Goal: Task Accomplishment & Management: Manage account settings

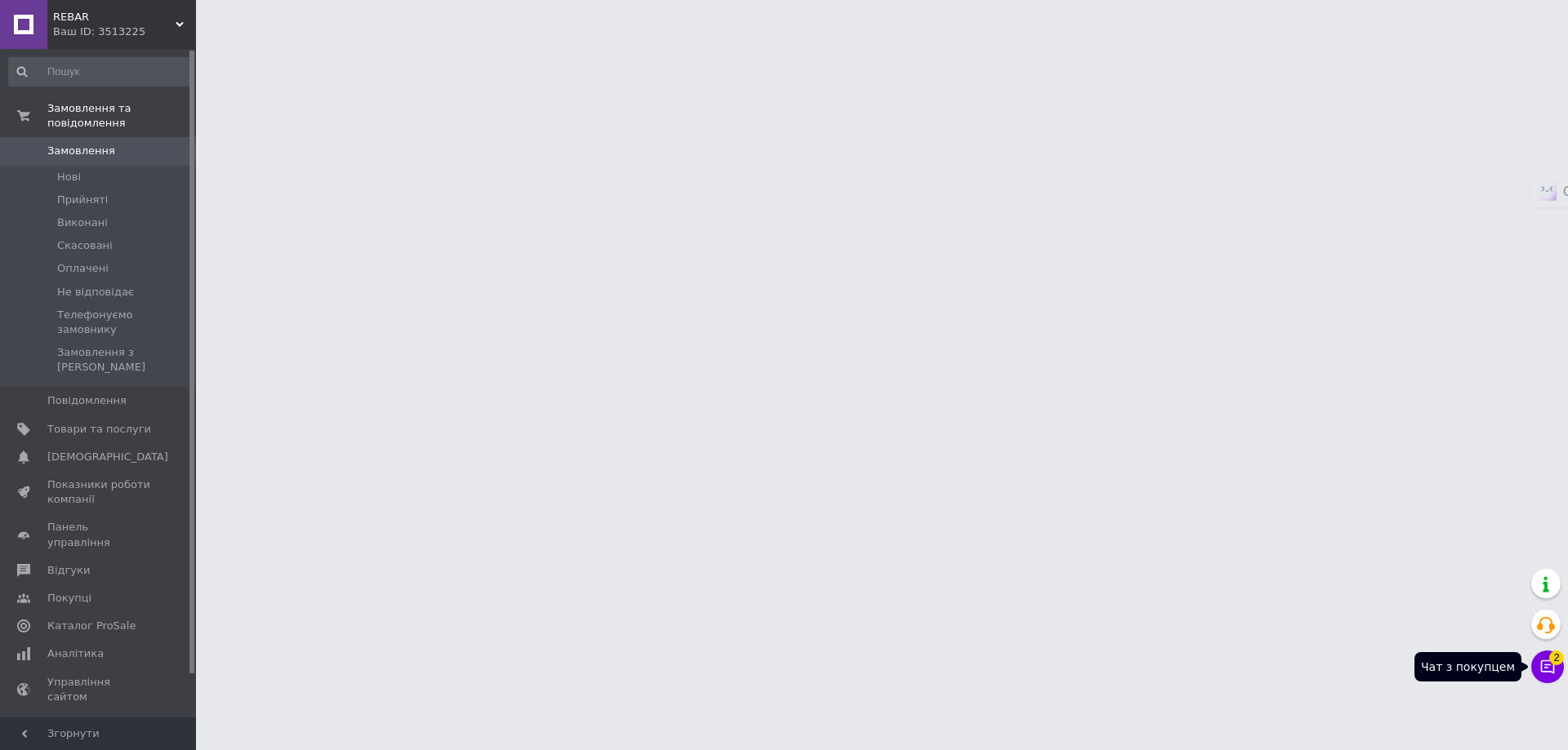
click at [1545, 677] on button "Чат з покупцем 2" at bounding box center [1547, 667] width 33 height 32
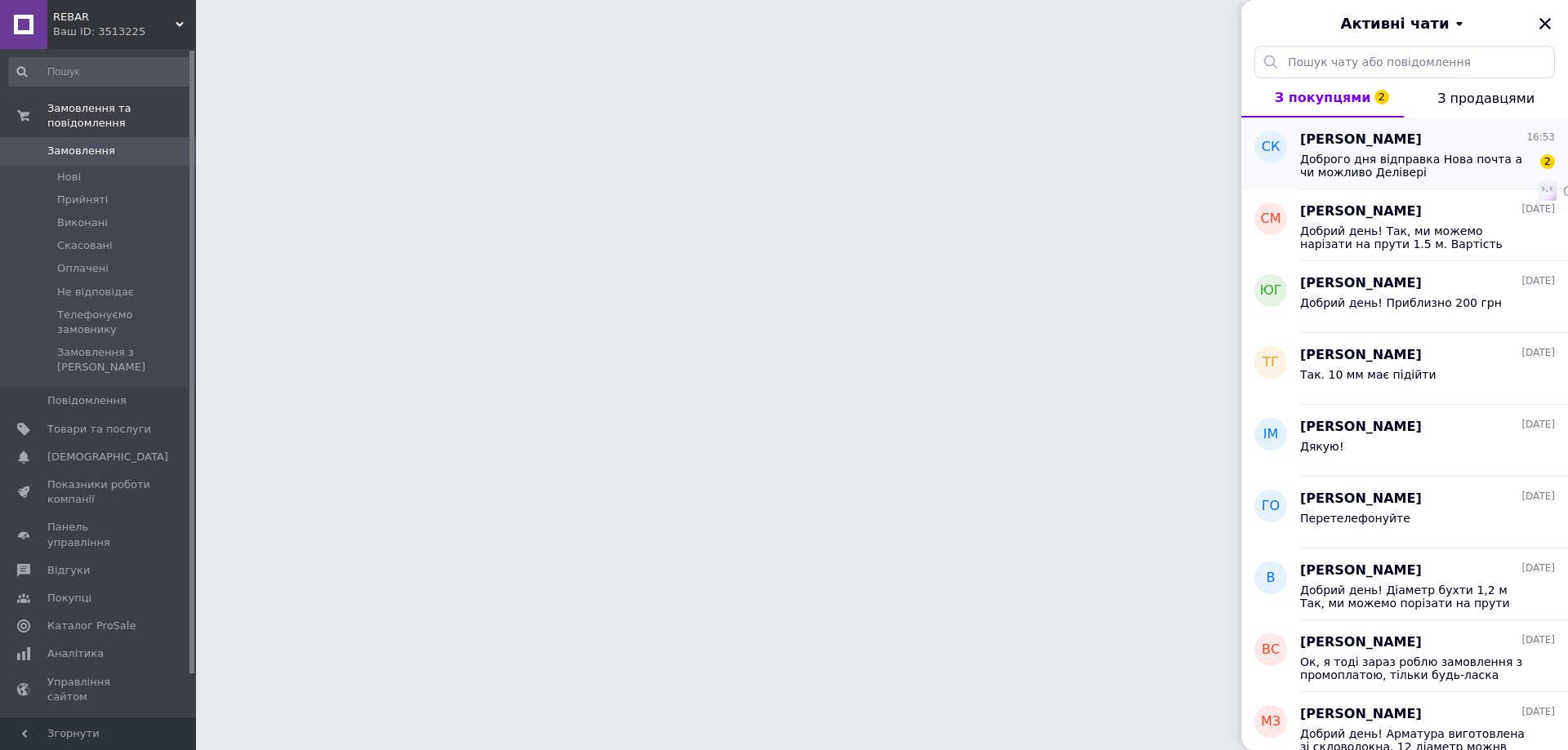
click at [1400, 140] on span "Сергей Коростиленко" at bounding box center [1361, 140] width 122 height 19
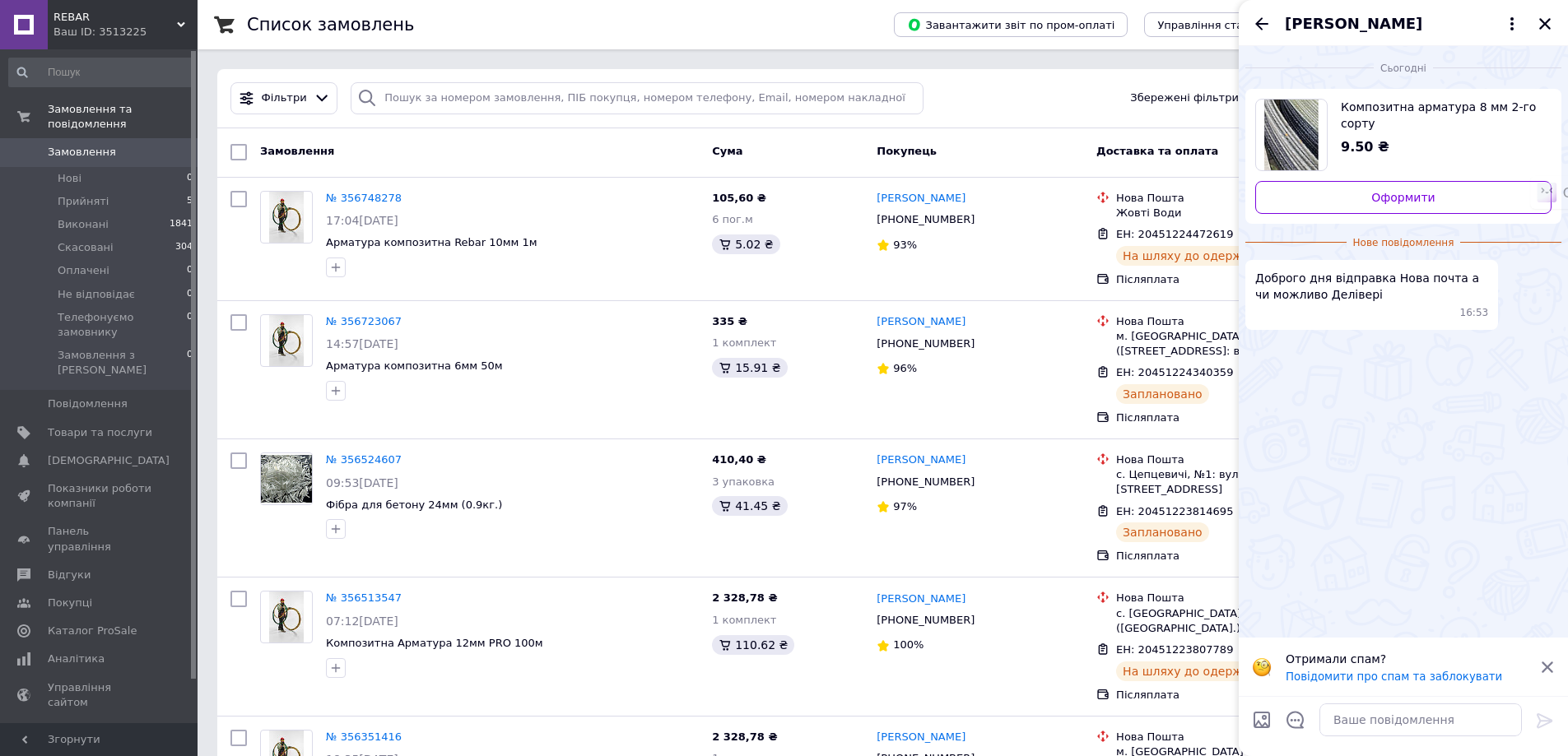
scroll to position [662, 0]
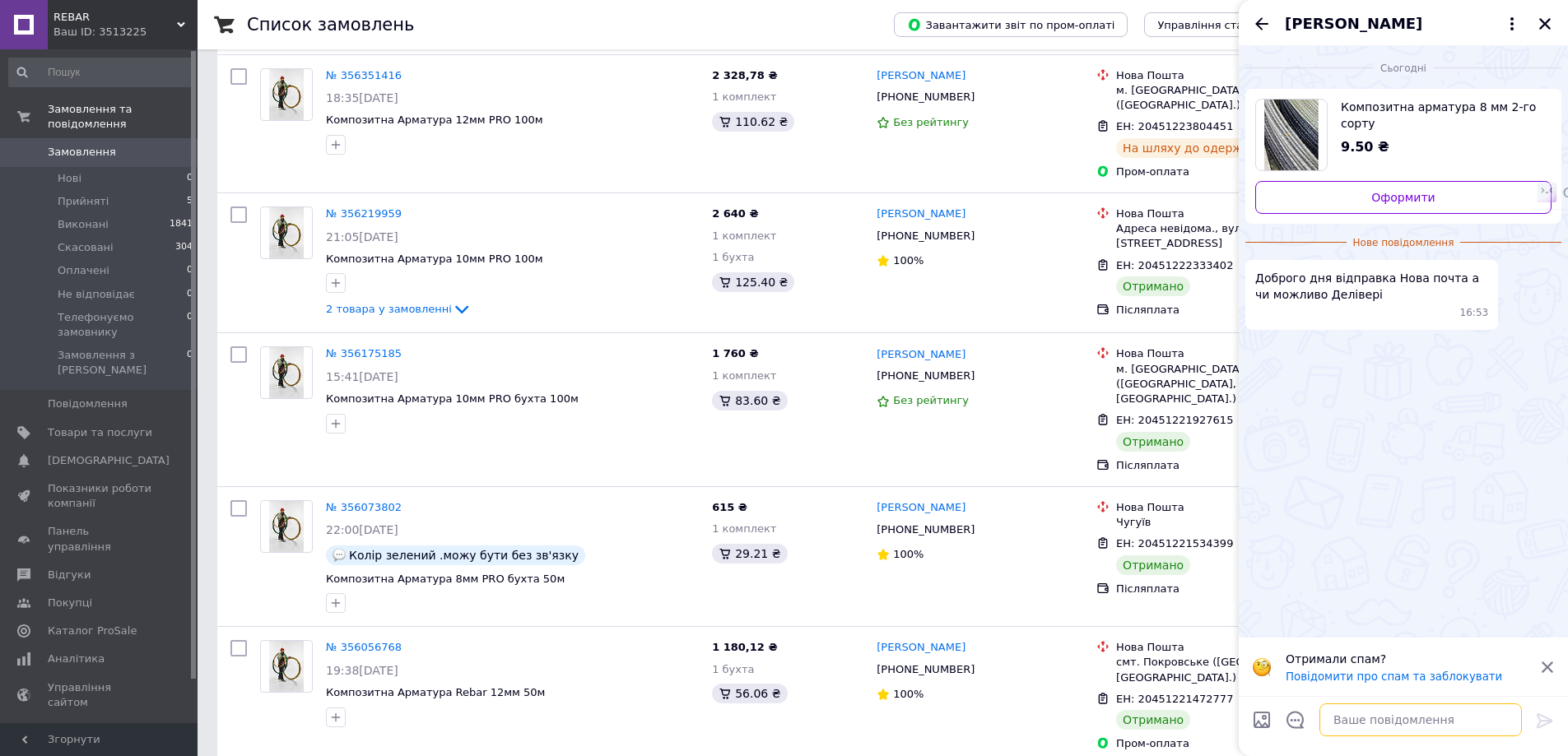
click at [1381, 711] on textarea at bounding box center [1420, 720] width 203 height 33
type textarea "Ж"
type textarea "Доставка можлива лише новою поштою"
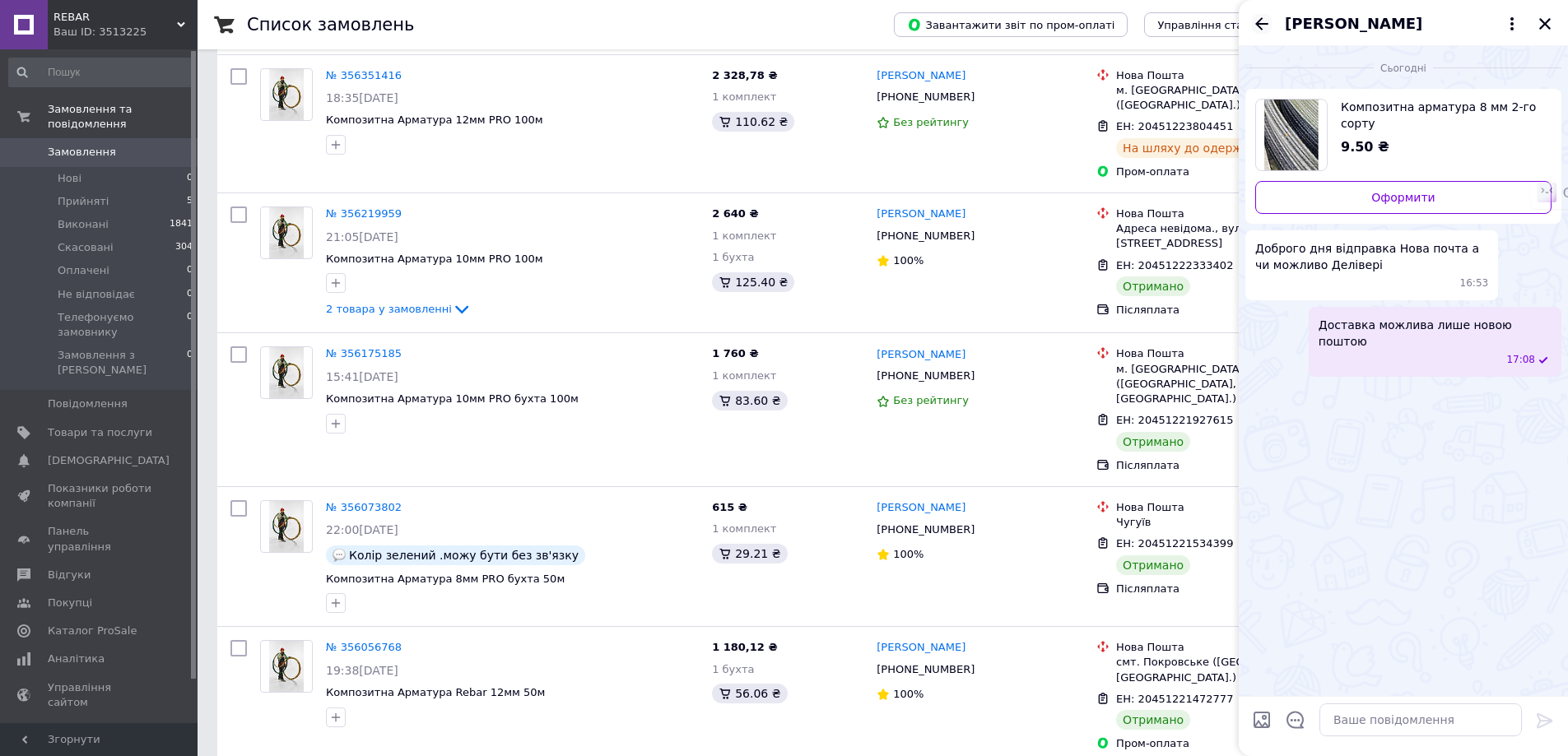
click at [1264, 18] on icon "Назад" at bounding box center [1262, 24] width 20 height 20
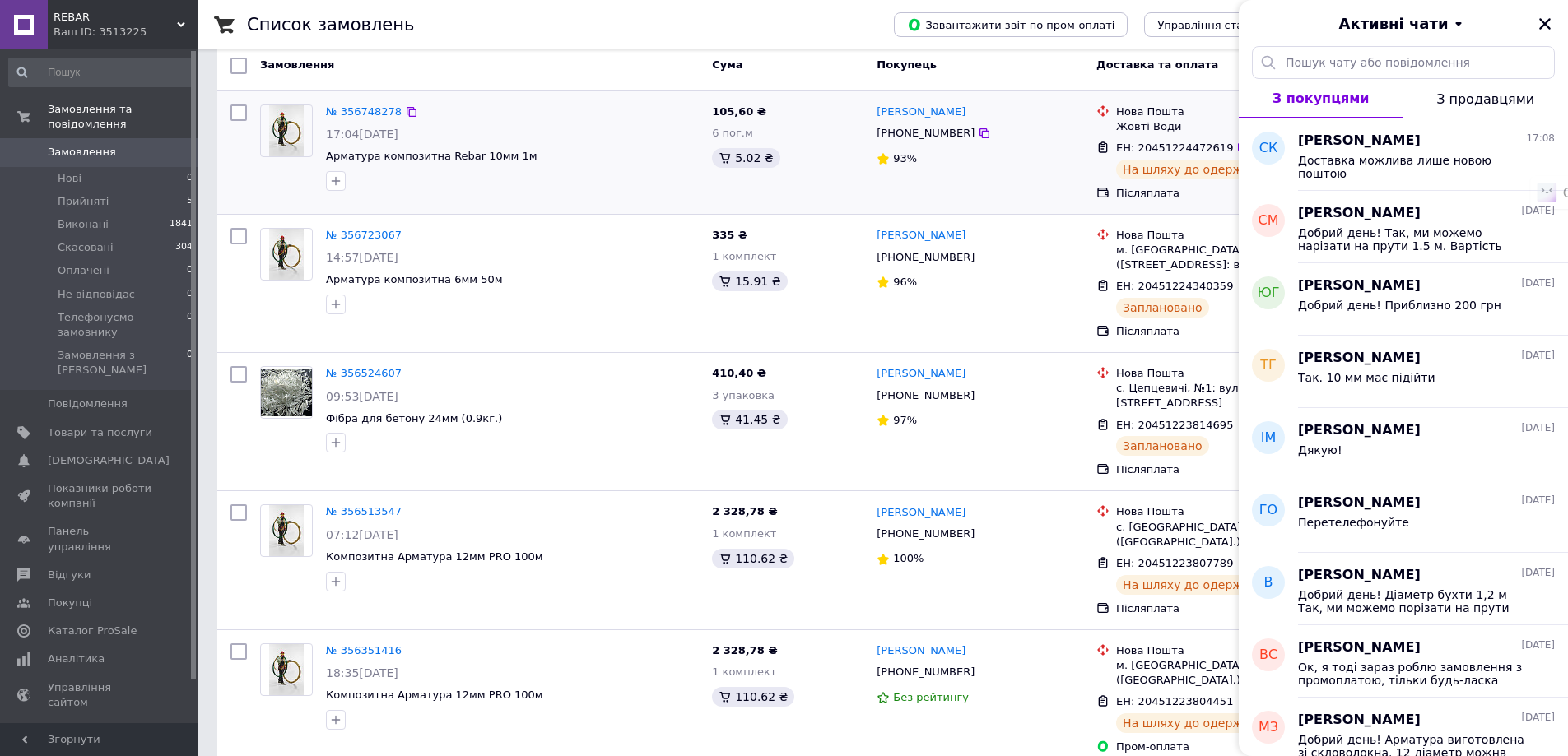
scroll to position [0, 0]
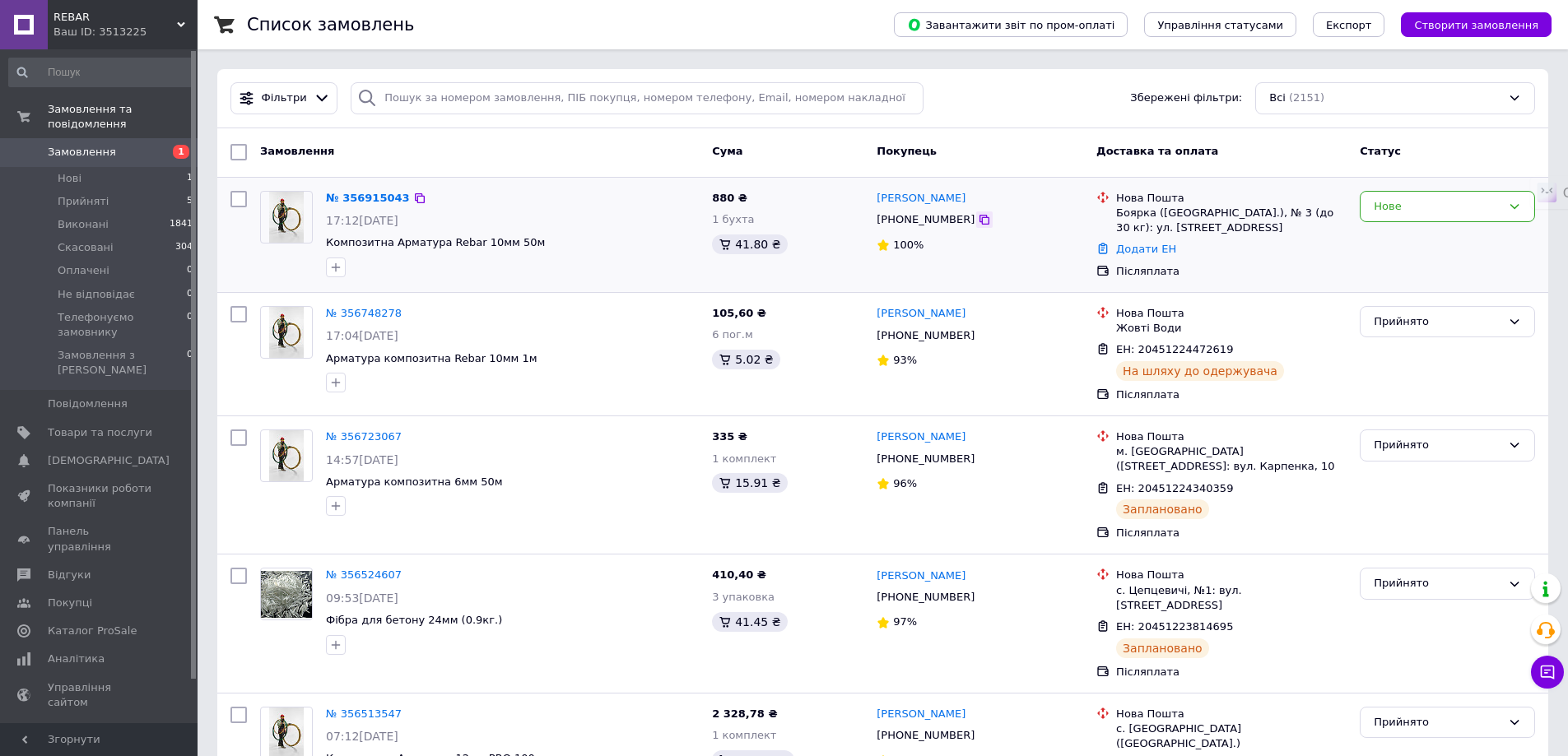
click at [980, 218] on icon at bounding box center [985, 220] width 10 height 10
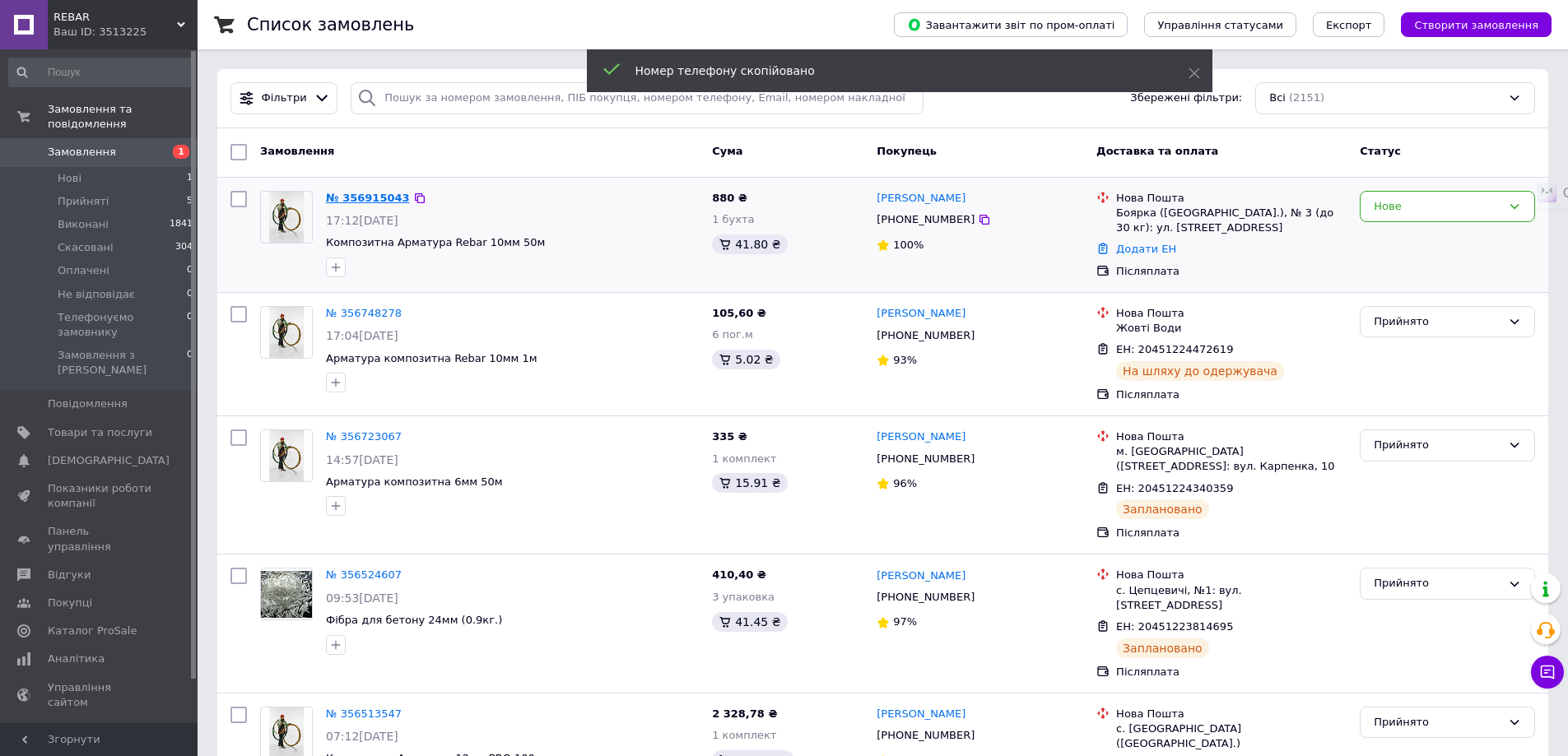
click at [372, 200] on link "№ 356915043" at bounding box center [368, 197] width 84 height 13
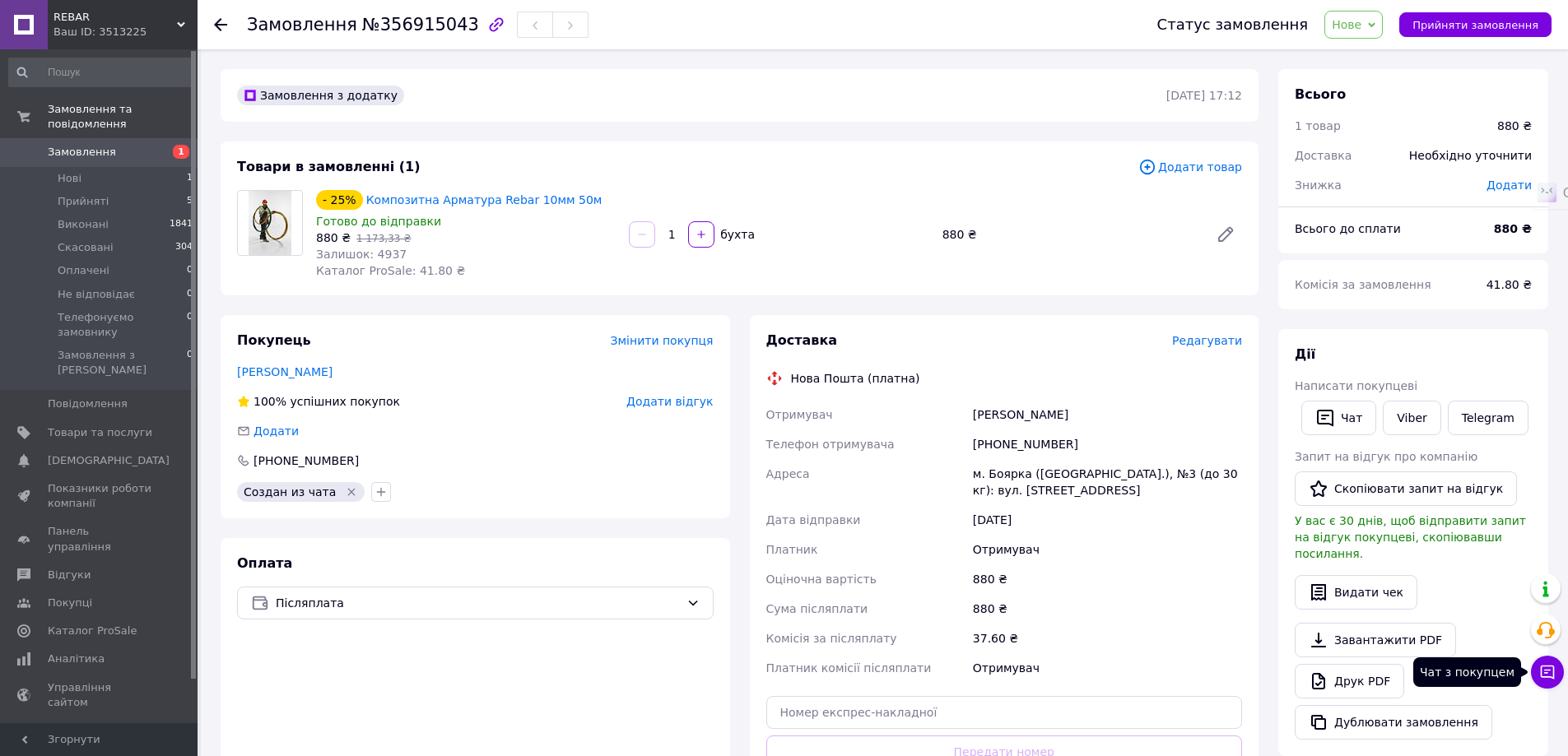
drag, startPoint x: 1541, startPoint y: 668, endPoint x: 1479, endPoint y: 85, distance: 586.3
click at [1541, 668] on icon at bounding box center [1548, 673] width 14 height 14
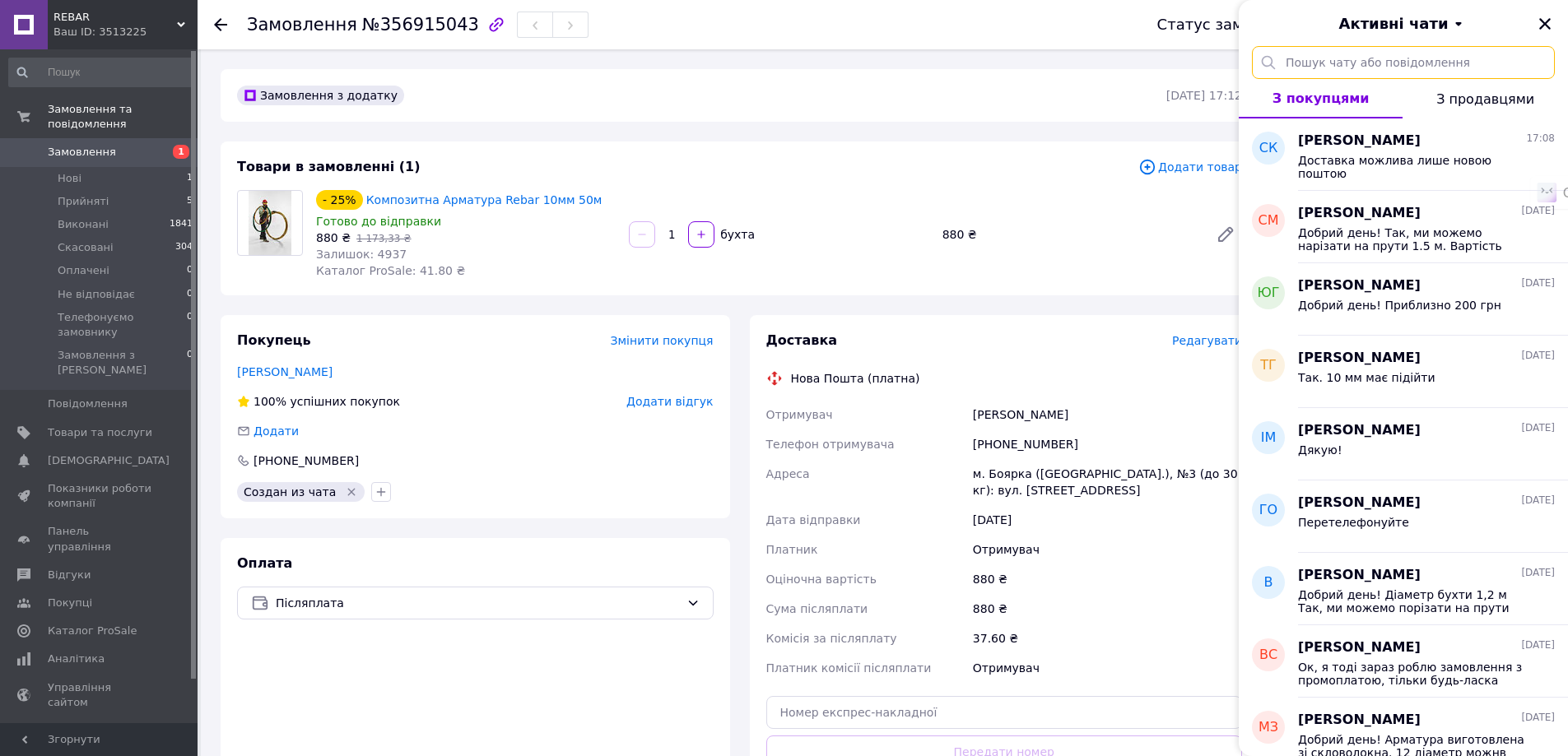
click at [1404, 71] on input "text" at bounding box center [1403, 62] width 303 height 33
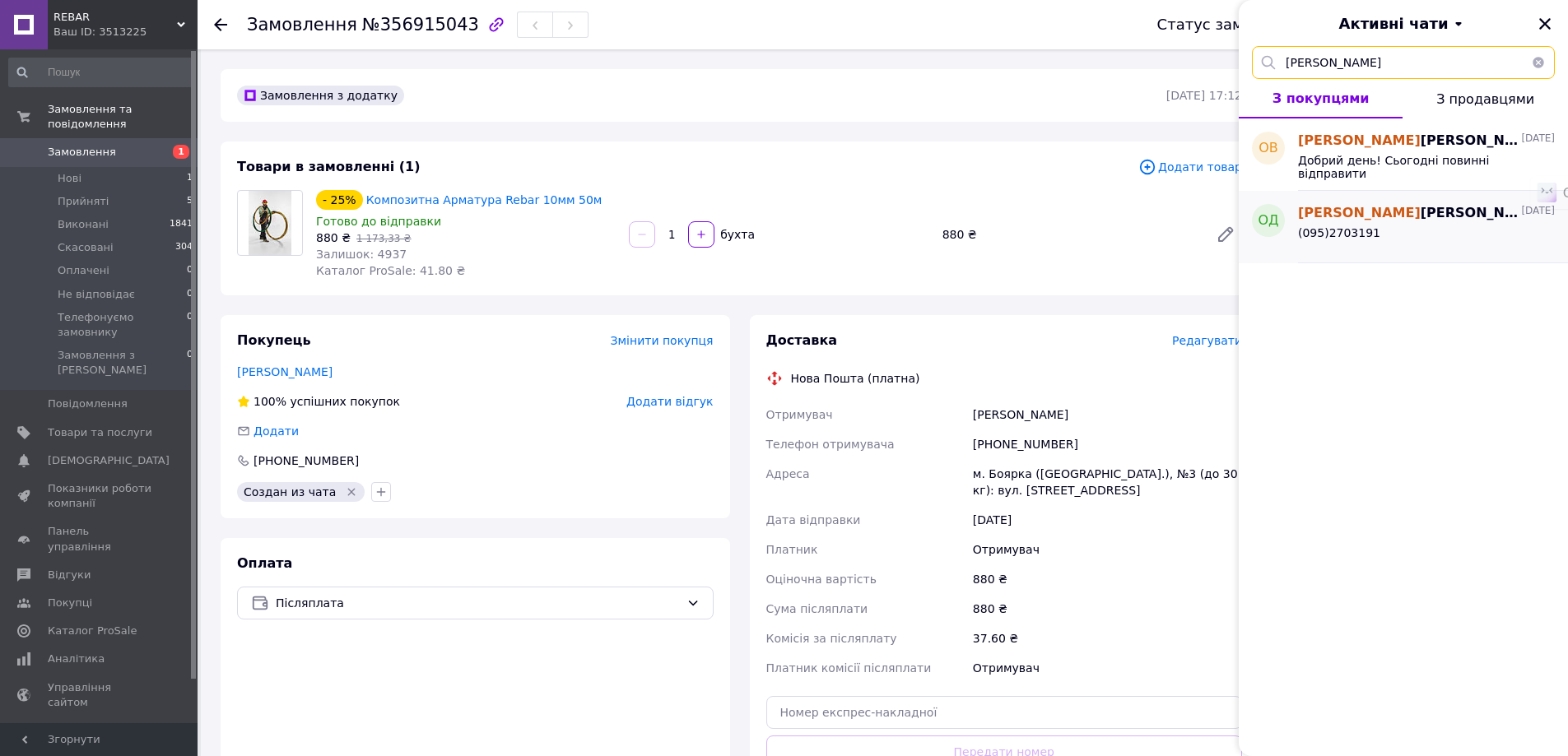
type input "олег"
click at [1353, 207] on span "Олег Девяткин" at bounding box center [1408, 213] width 220 height 19
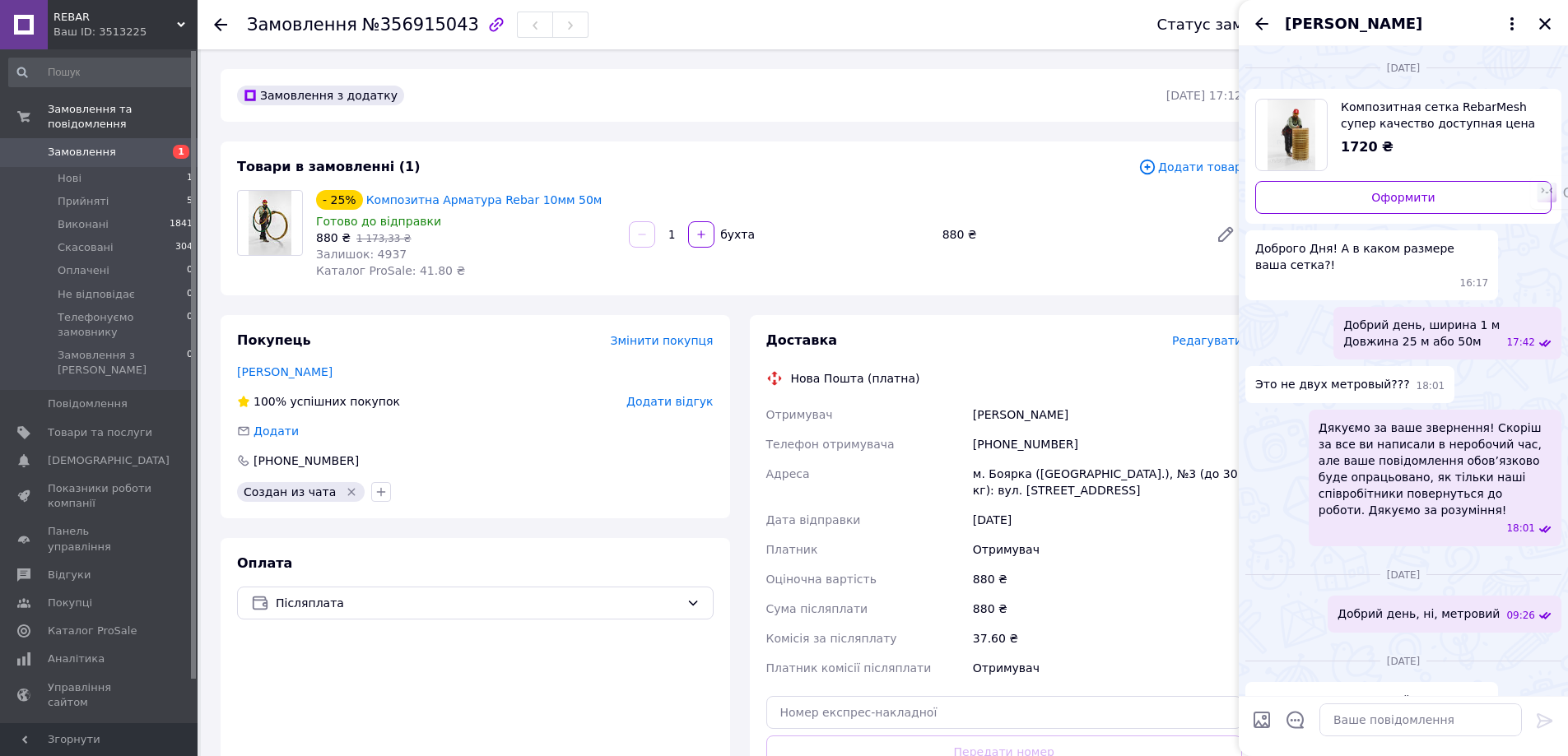
click at [973, 506] on div "12.08.2025" at bounding box center [1108, 519] width 276 height 29
click at [1550, 22] on icon "Закрити" at bounding box center [1545, 24] width 15 height 15
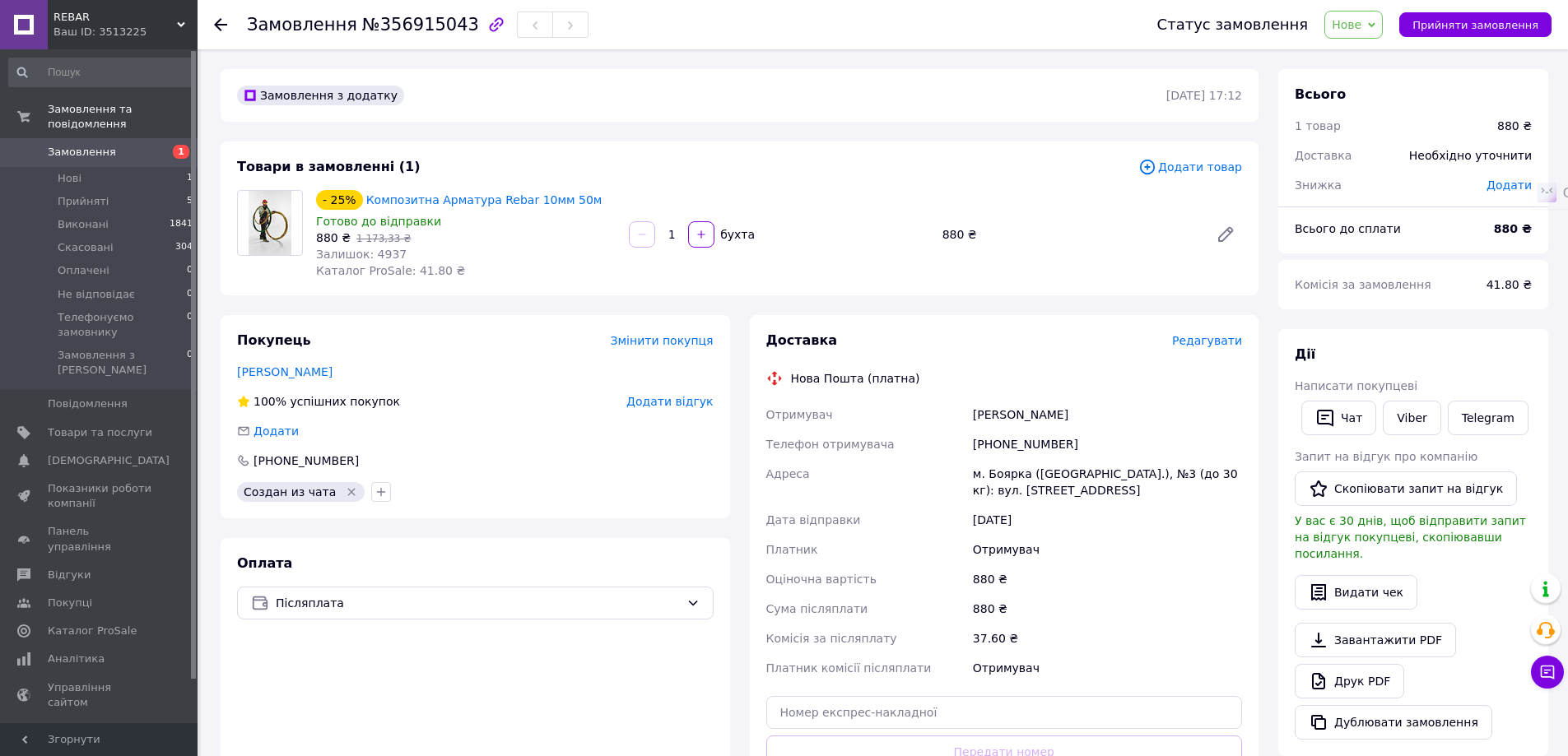
click at [1212, 344] on span "Редагувати" at bounding box center [1207, 341] width 70 height 13
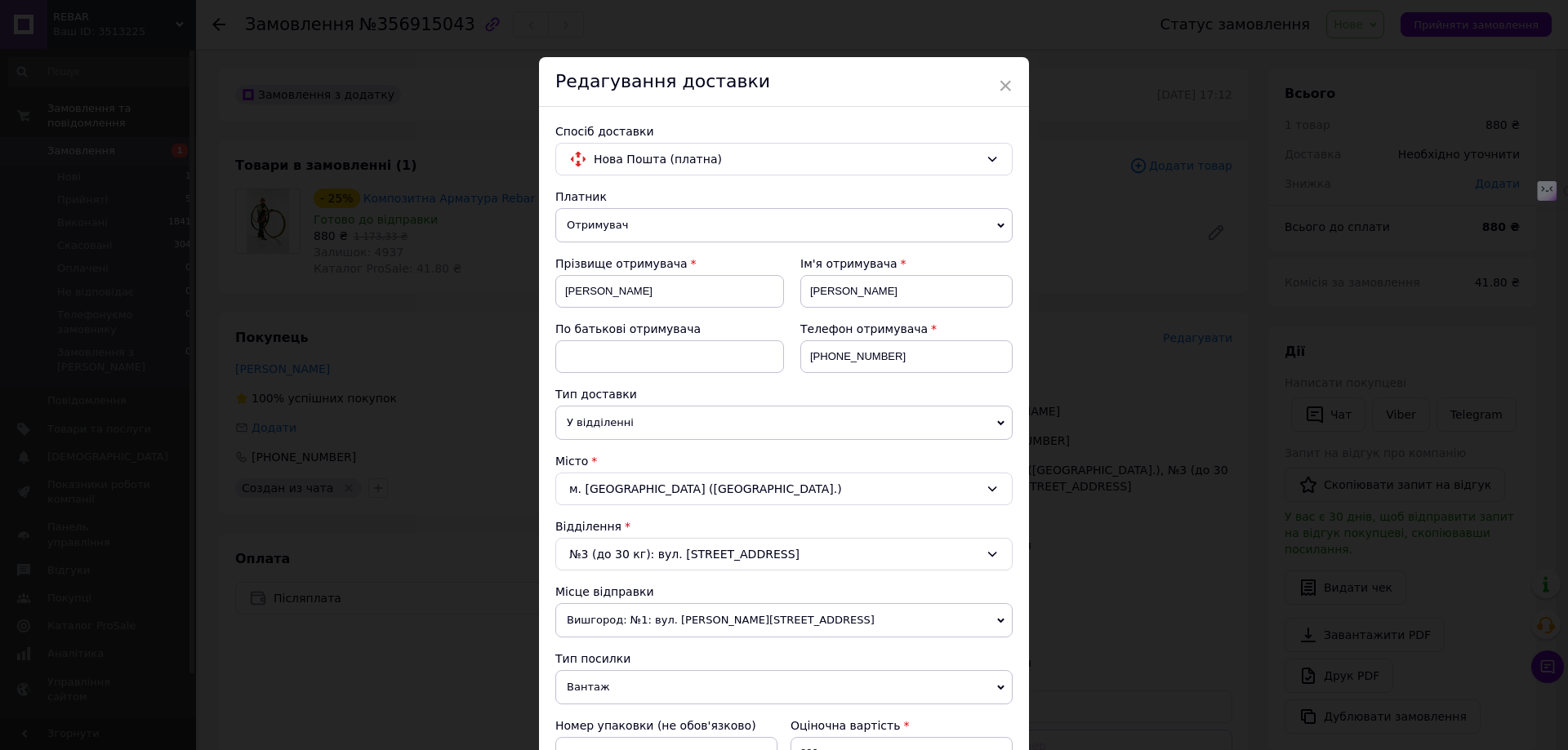
click at [306, 457] on div "× Редагування доставки Спосіб доставки Нова Пошта (платна) Платник Отримувач Ві…" at bounding box center [784, 375] width 1568 height 750
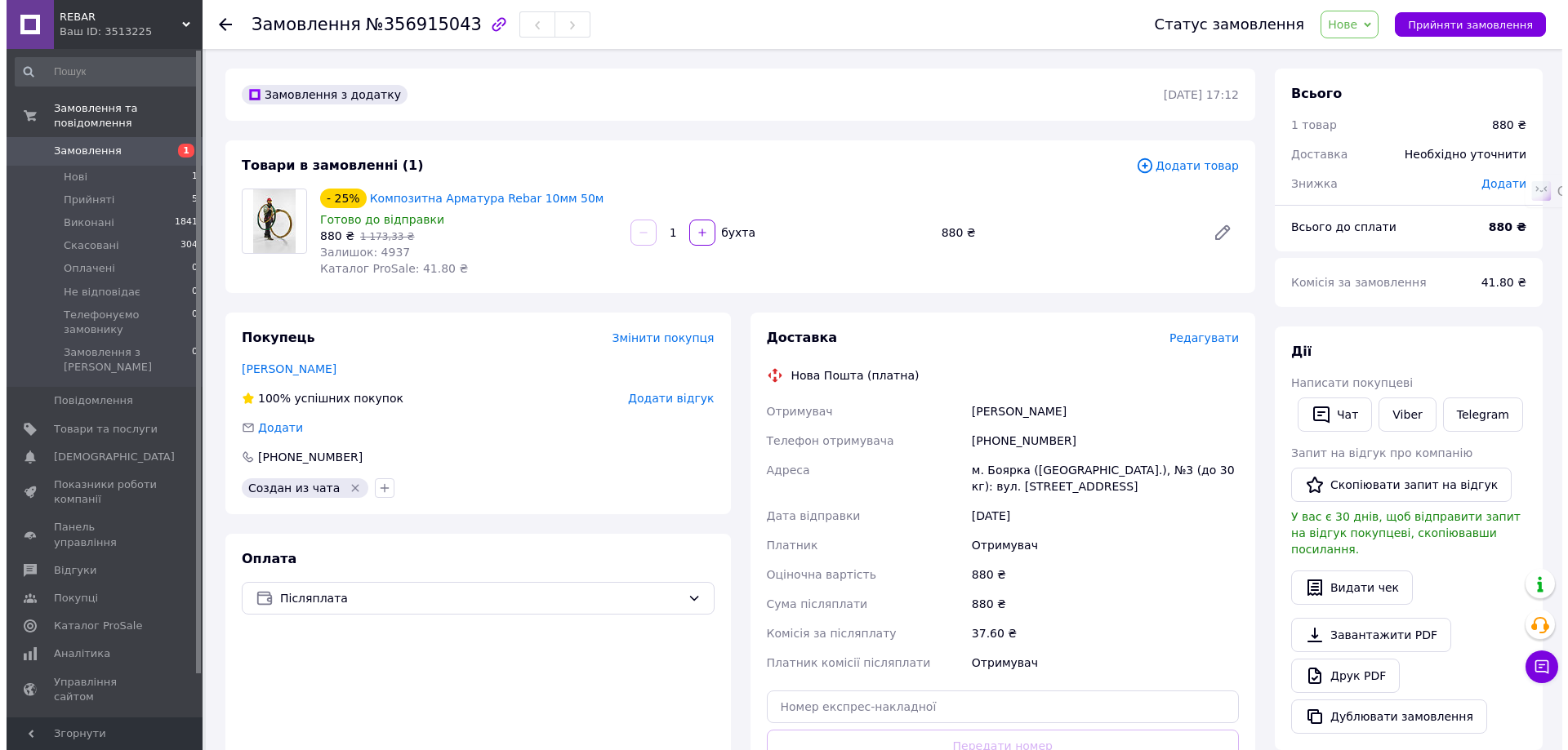
scroll to position [82, 0]
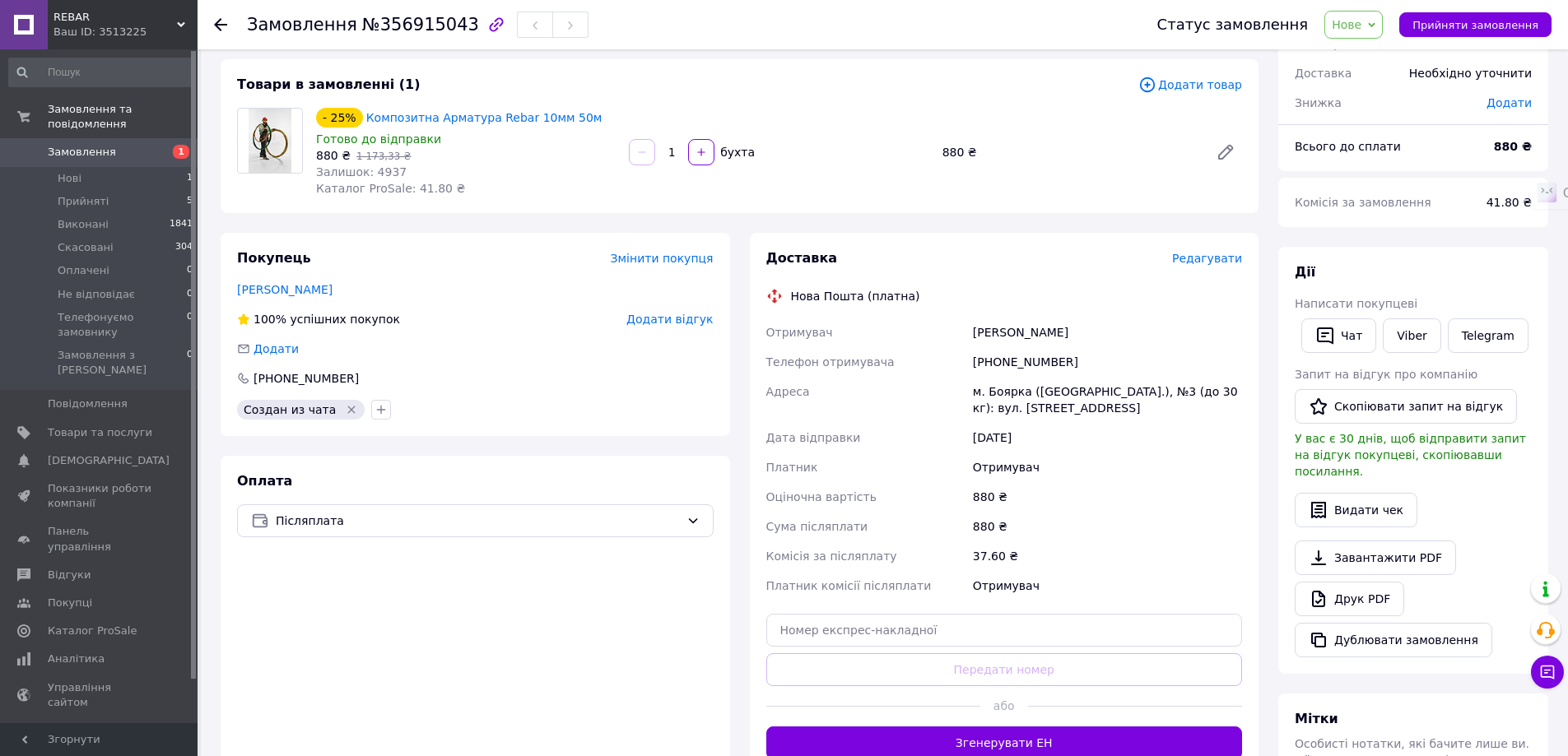
click at [1210, 265] on span "Редагувати" at bounding box center [1207, 259] width 70 height 13
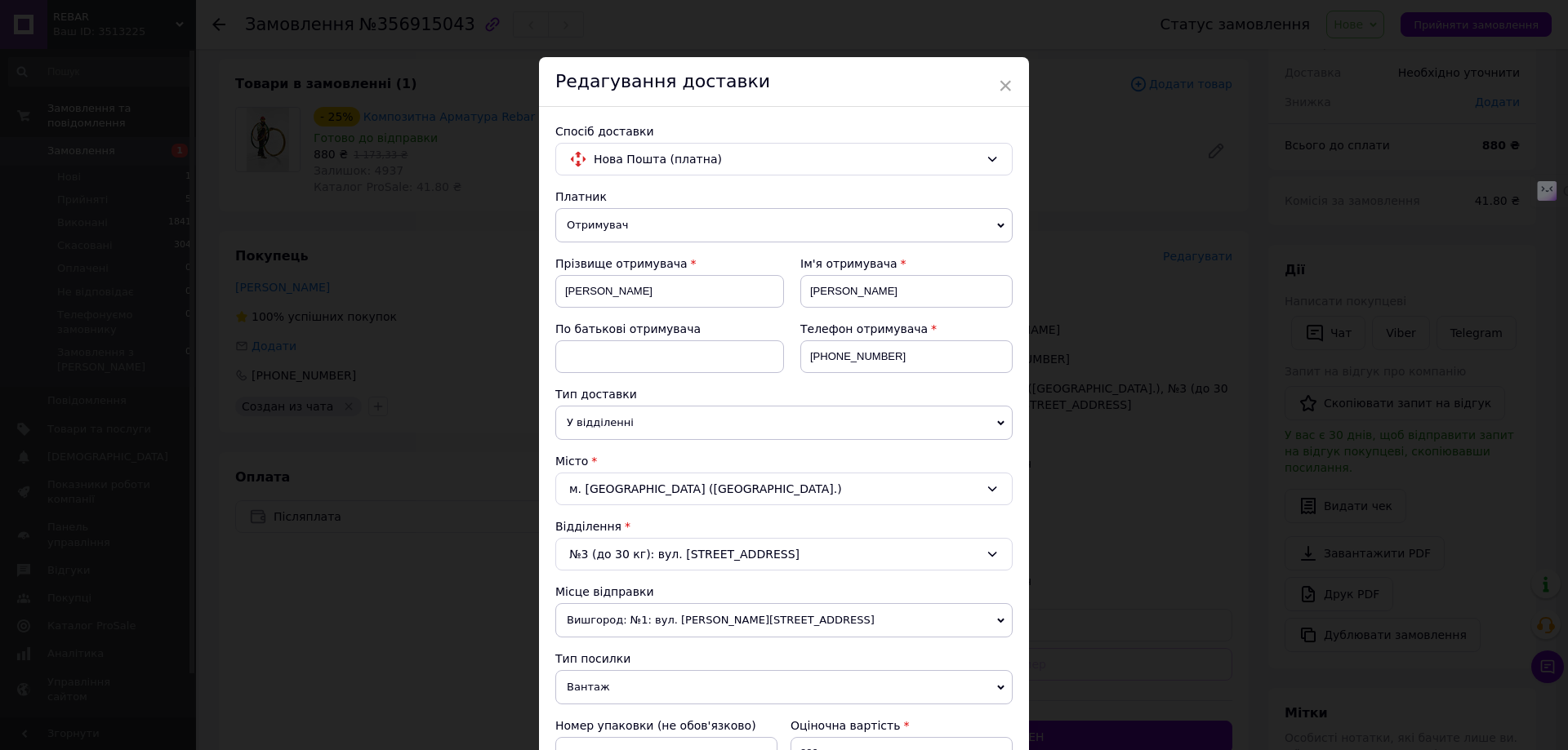
click at [688, 548] on div "№3 (до 30 кг): вул. Білогородська, 43" at bounding box center [784, 554] width 458 height 32
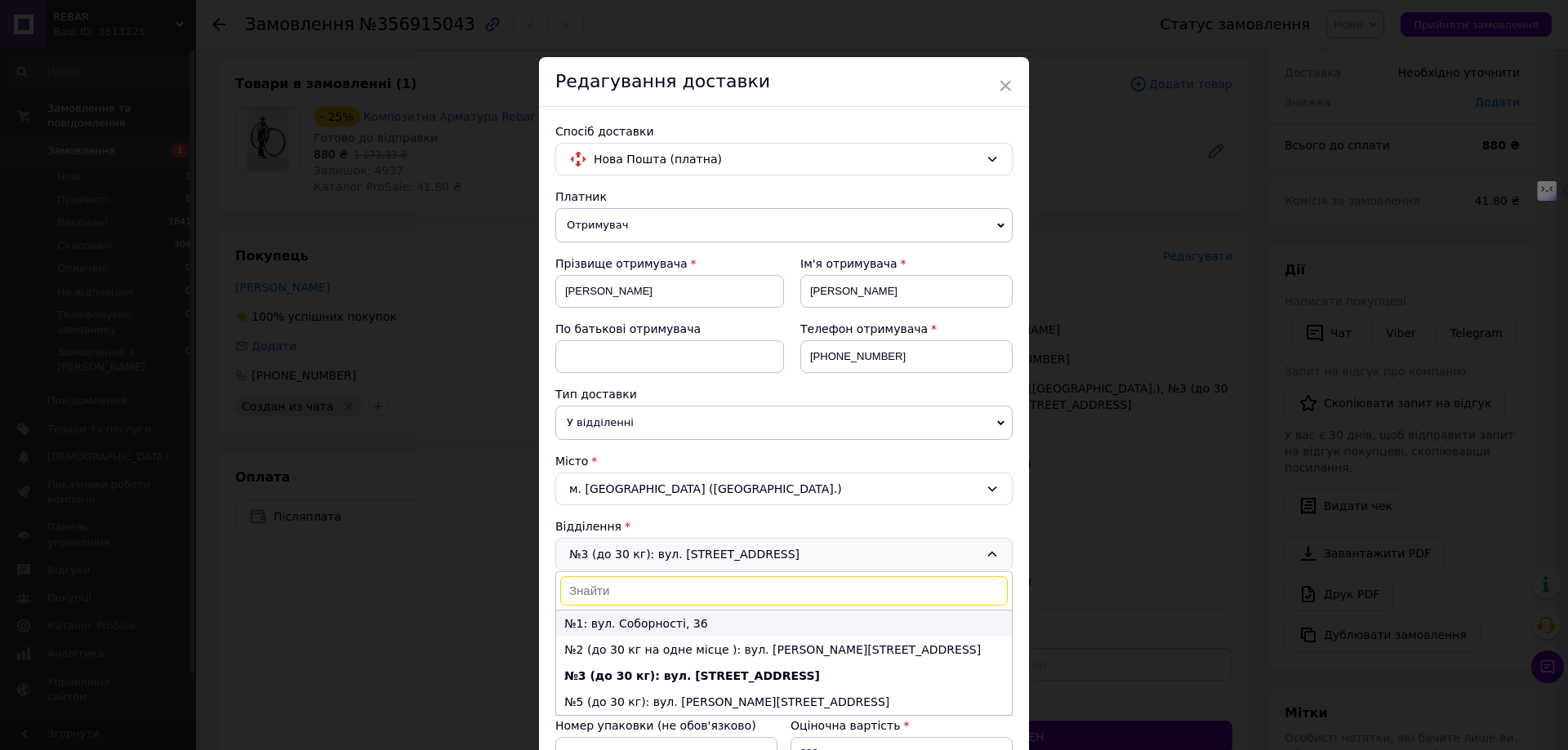
click at [719, 625] on li "№1: вул. Соборності, 36" at bounding box center [784, 623] width 456 height 26
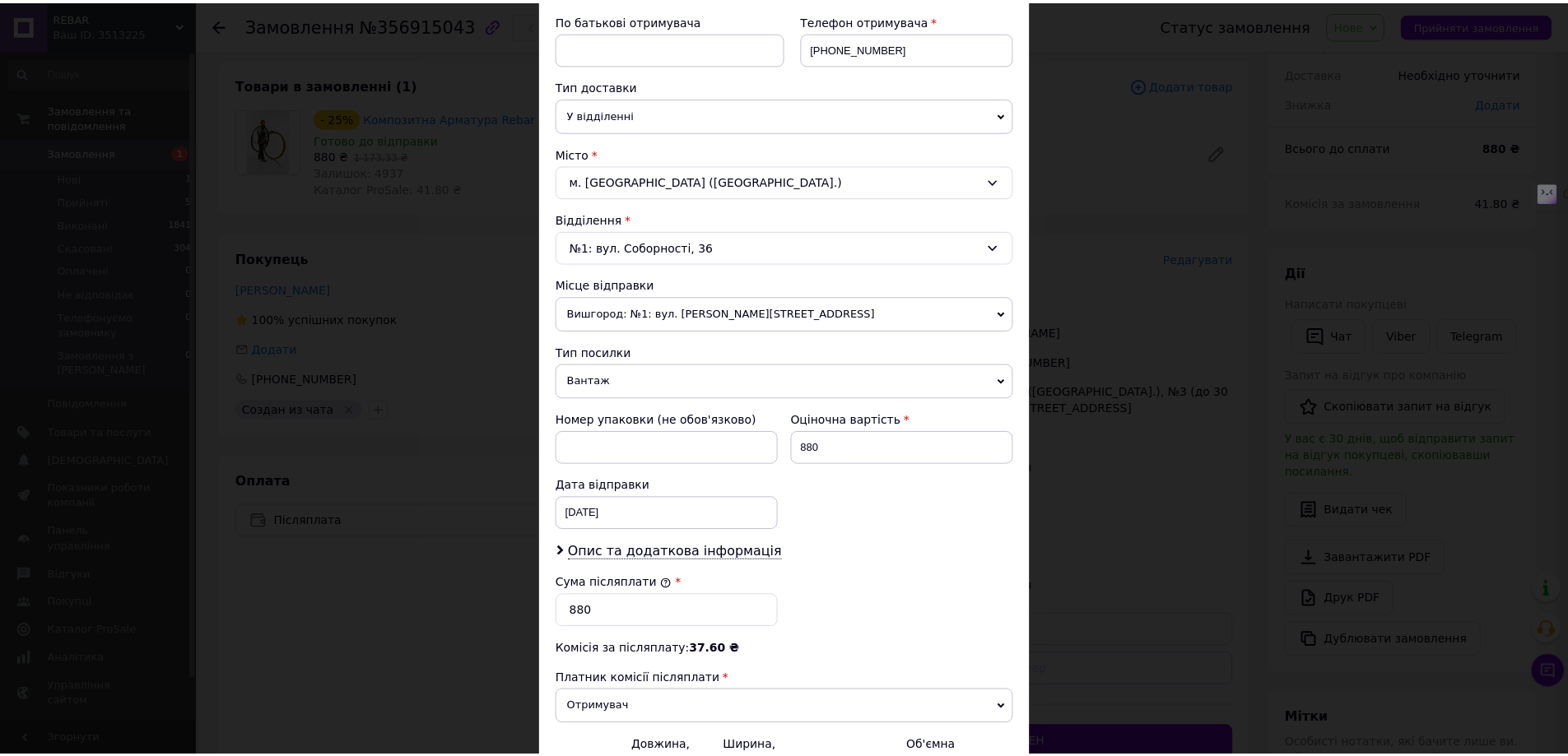
scroll to position [412, 0]
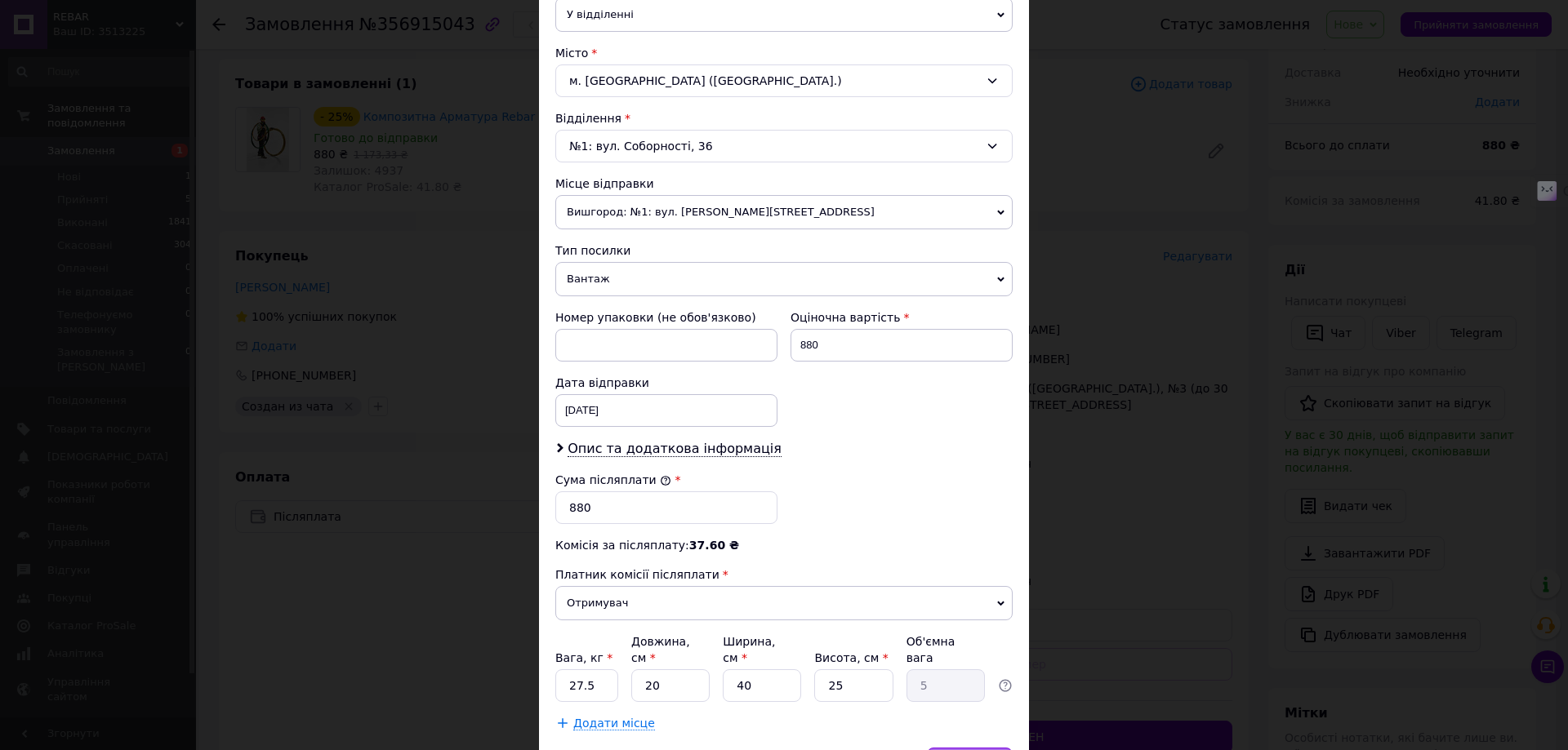
click at [975, 748] on div "Зберегти" at bounding box center [969, 763] width 86 height 32
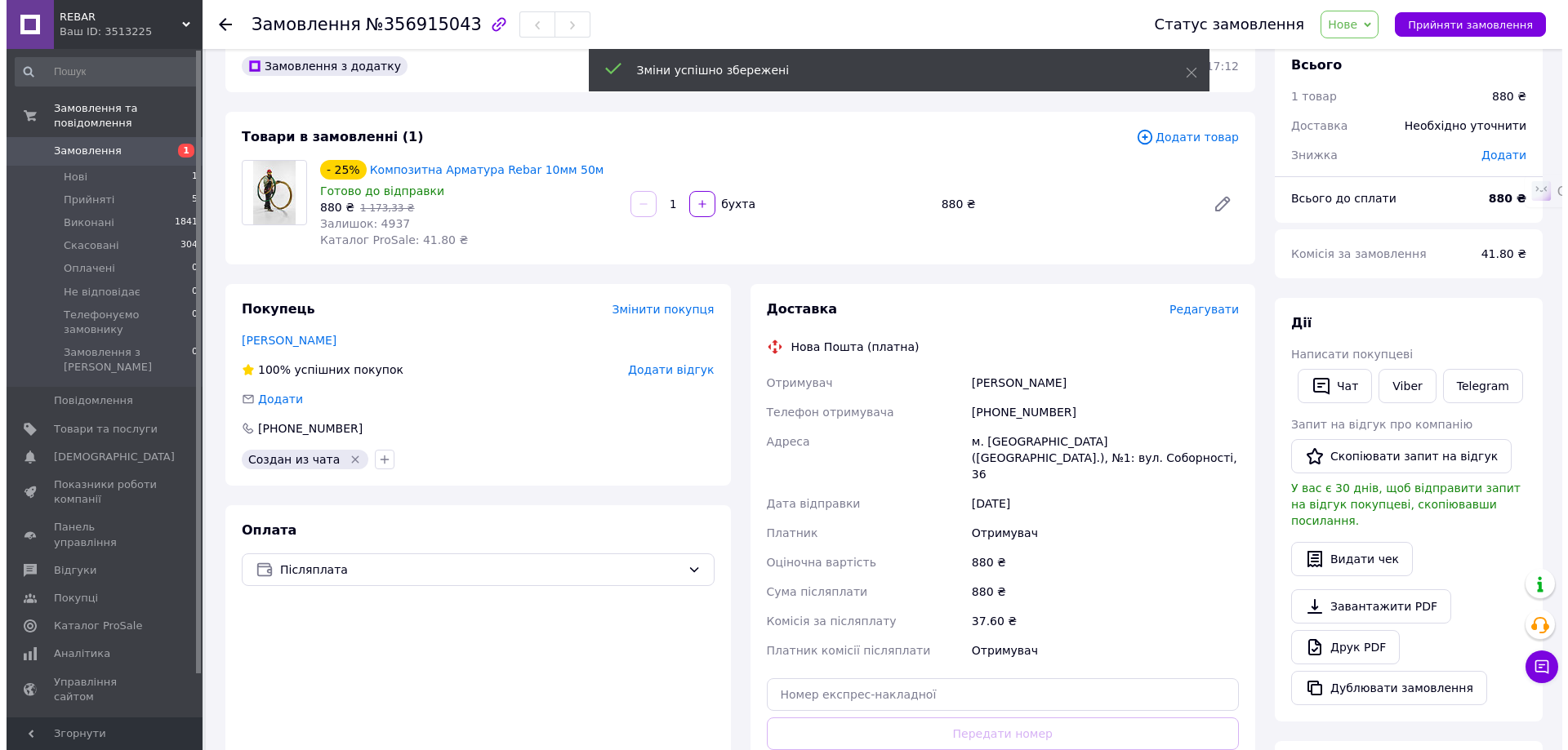
scroll to position [0, 0]
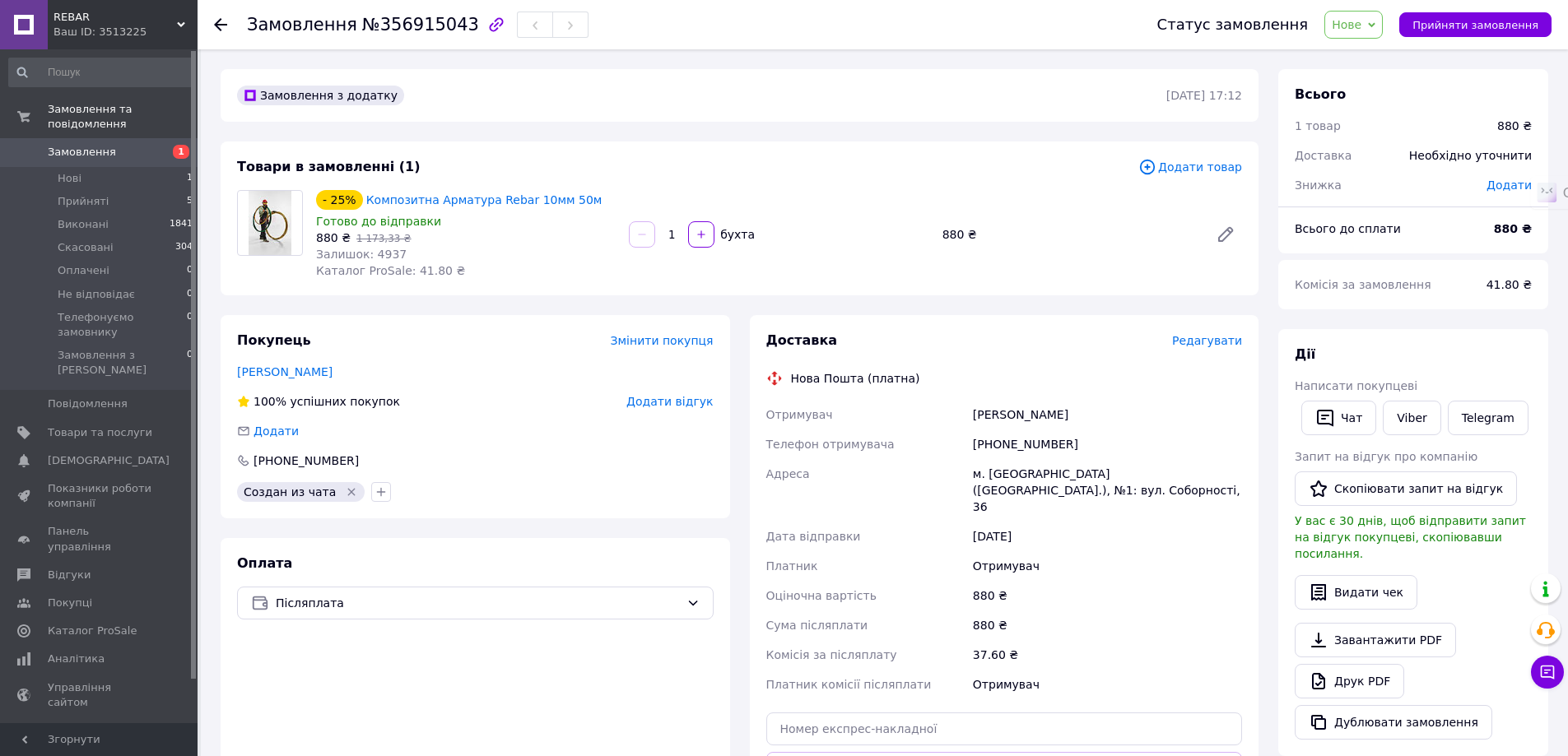
click at [1363, 13] on span "Нове" at bounding box center [1354, 24] width 59 height 28
click at [1377, 51] on li "Прийнято" at bounding box center [1402, 57] width 155 height 24
click at [1012, 447] on div "[PHONE_NUMBER]" at bounding box center [1108, 444] width 276 height 29
copy div "380952703191"
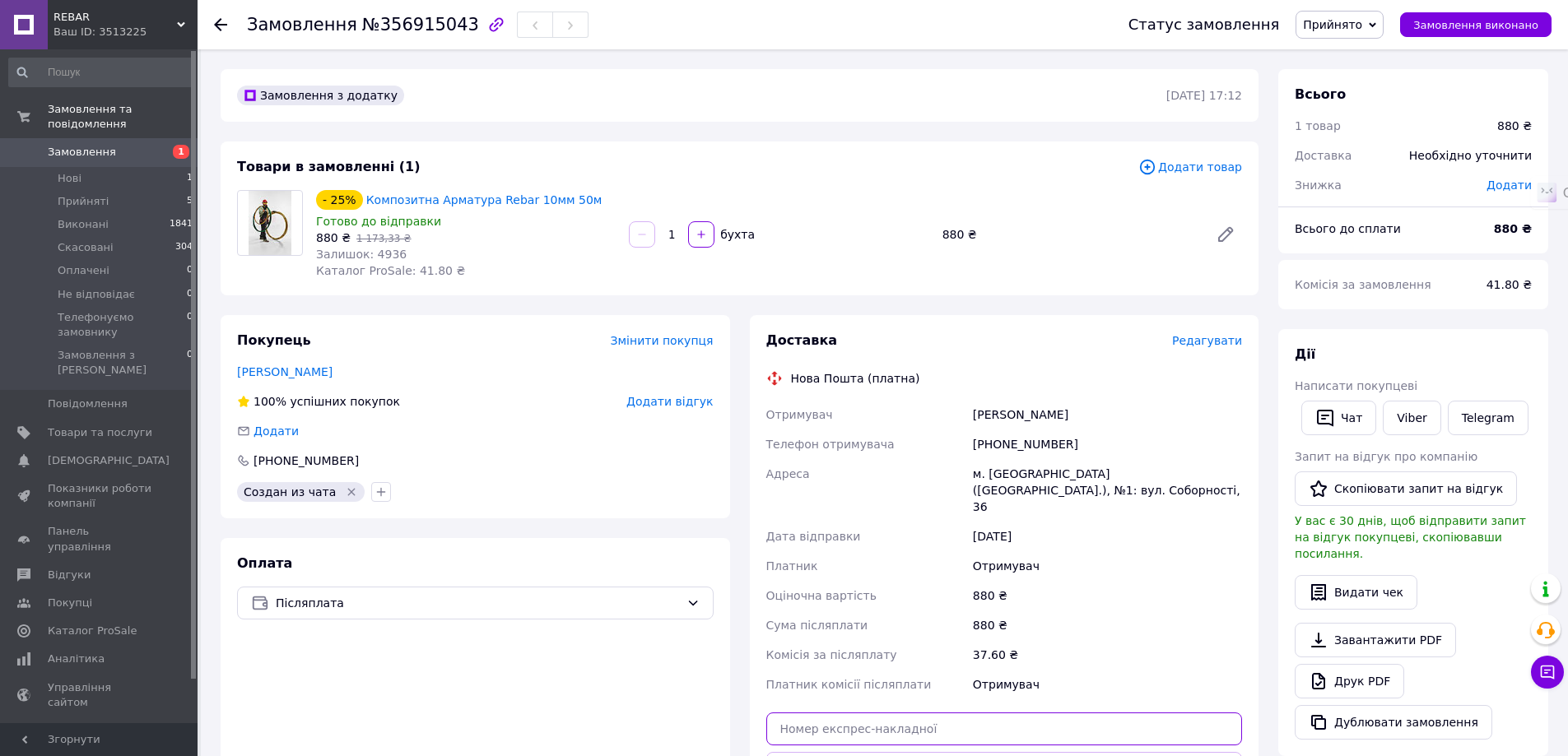
click at [856, 712] on input "text" at bounding box center [1004, 728] width 476 height 33
paste input "20451225310111"
type input "20451225310111"
click at [914, 752] on button "Передати номер" at bounding box center [1004, 768] width 476 height 33
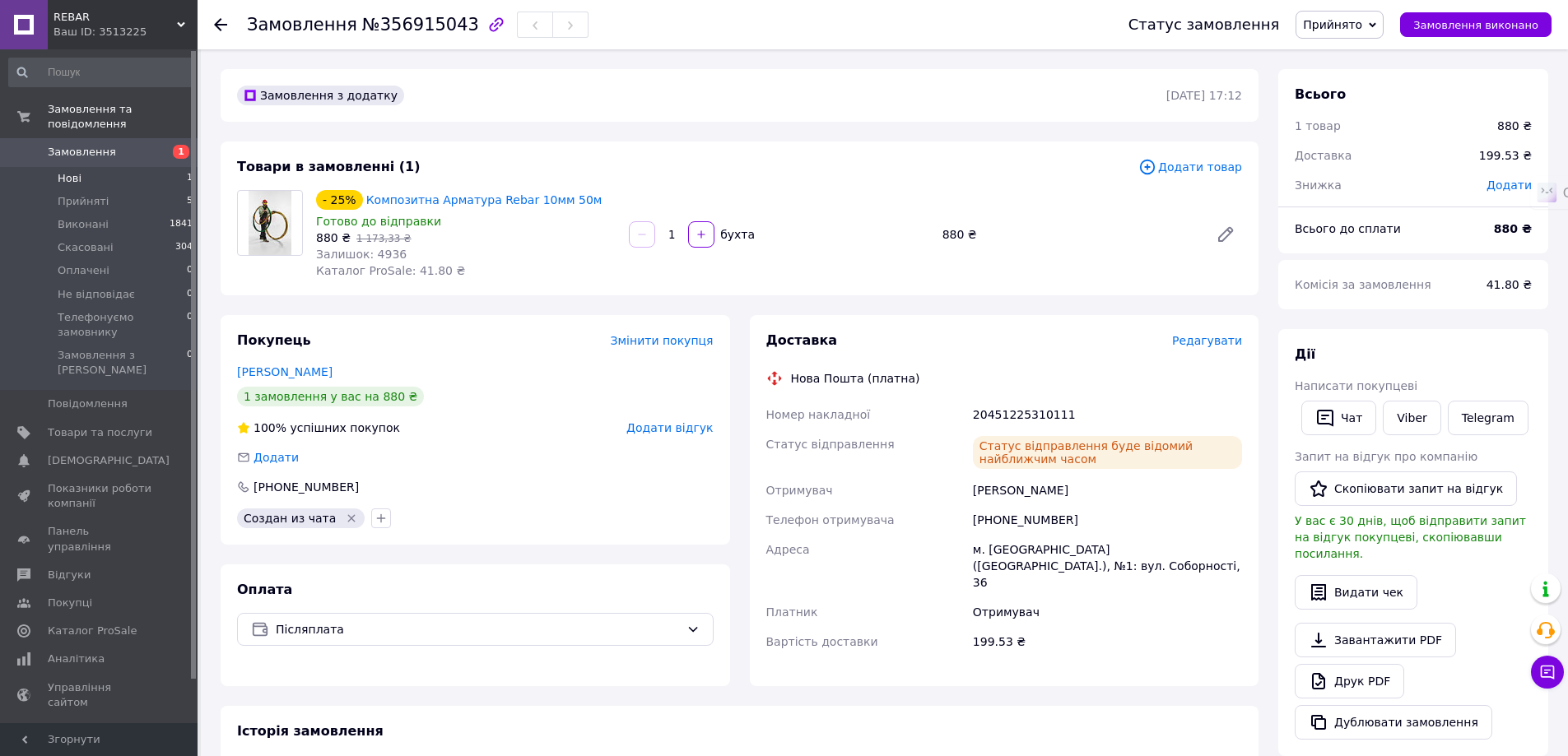
click at [161, 167] on li "Нові 1" at bounding box center [101, 178] width 203 height 23
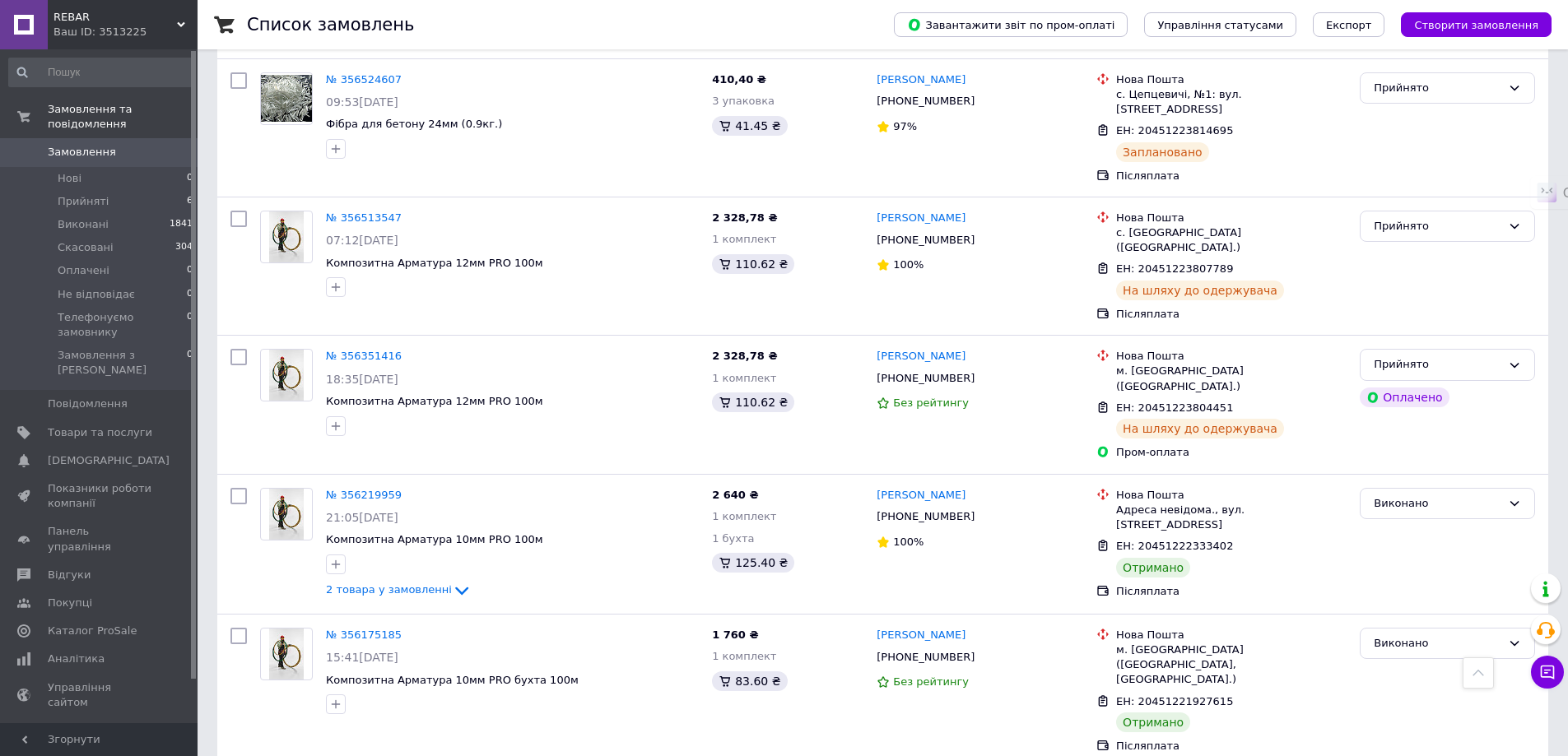
scroll to position [741, 0]
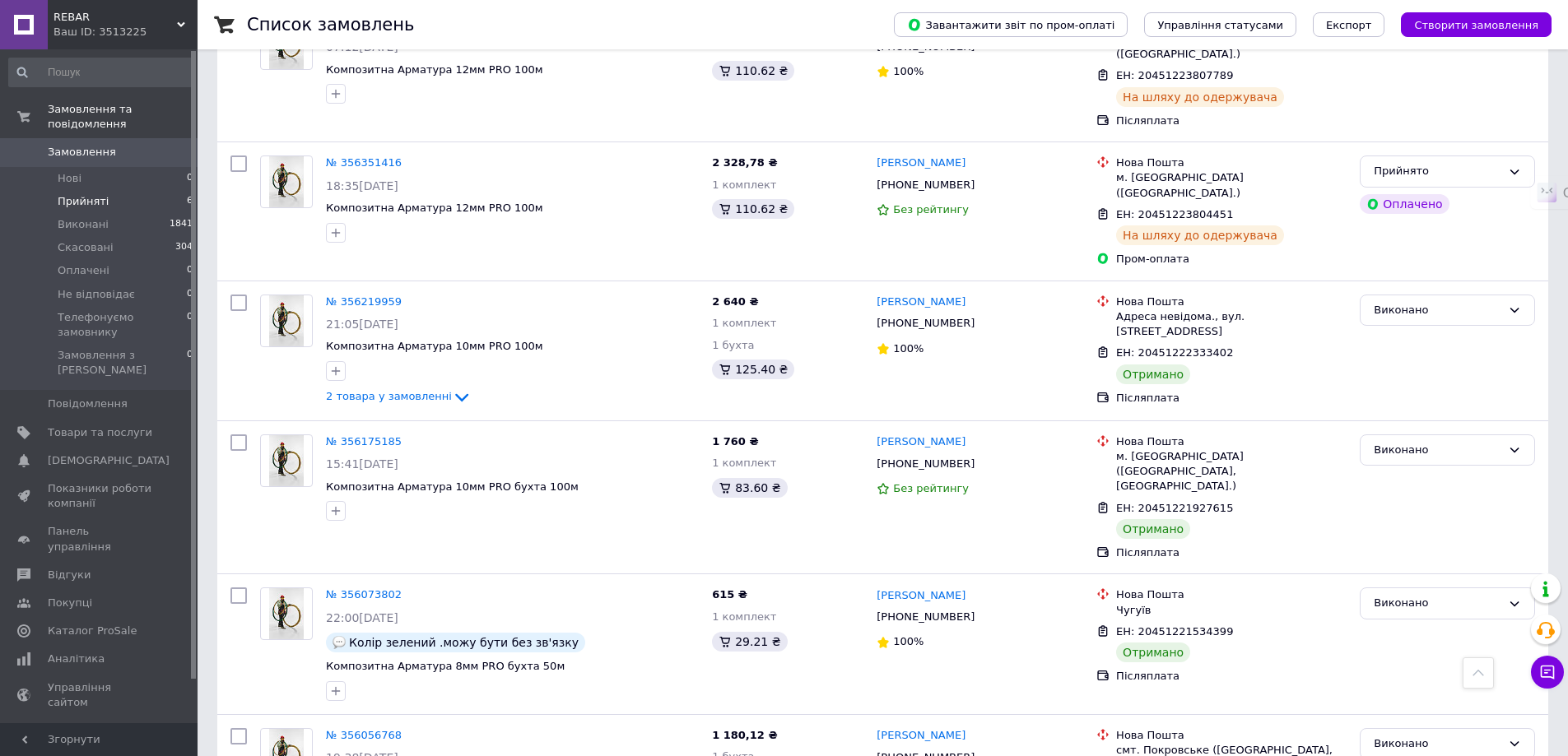
click at [173, 190] on li "Прийняті 6" at bounding box center [101, 201] width 203 height 23
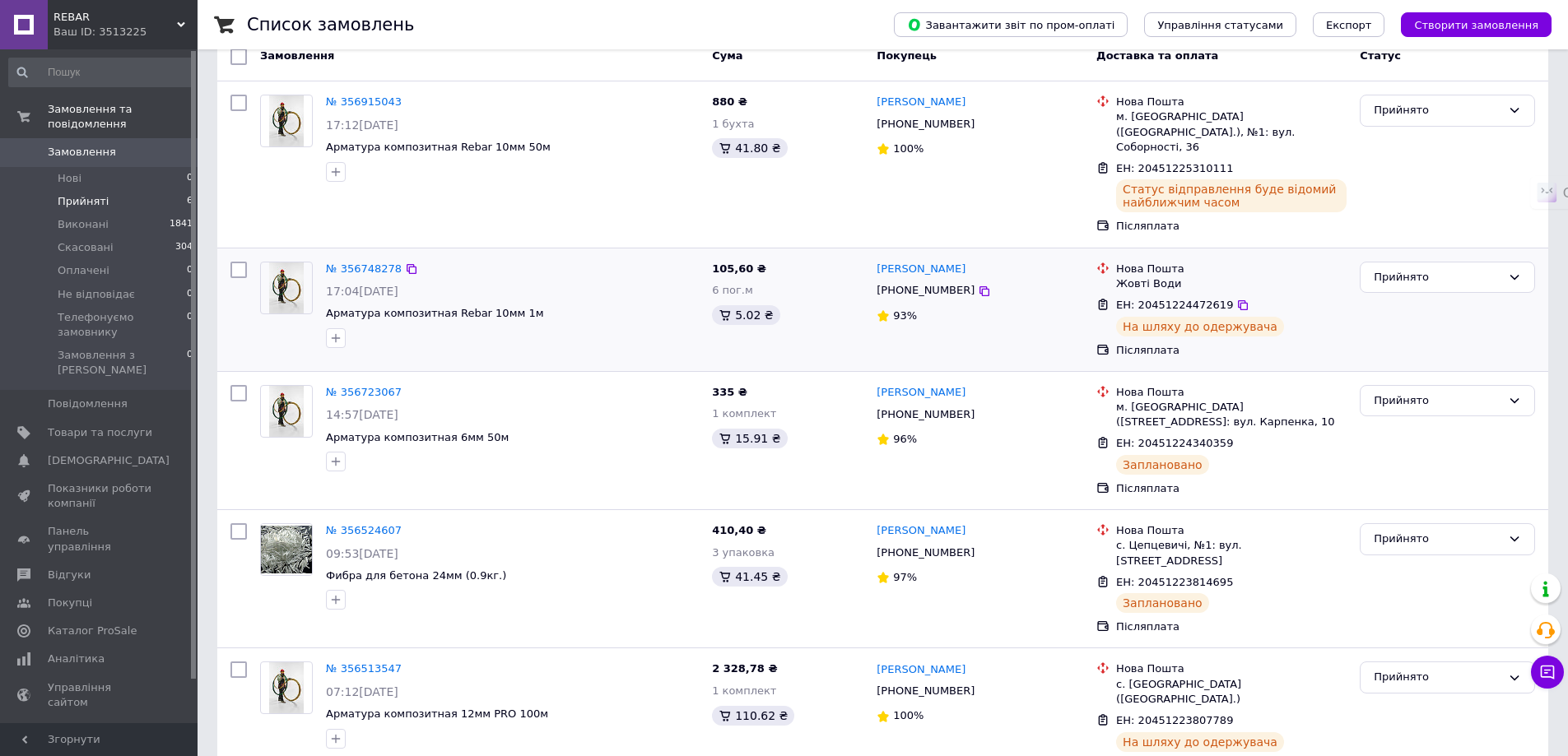
scroll to position [283, 0]
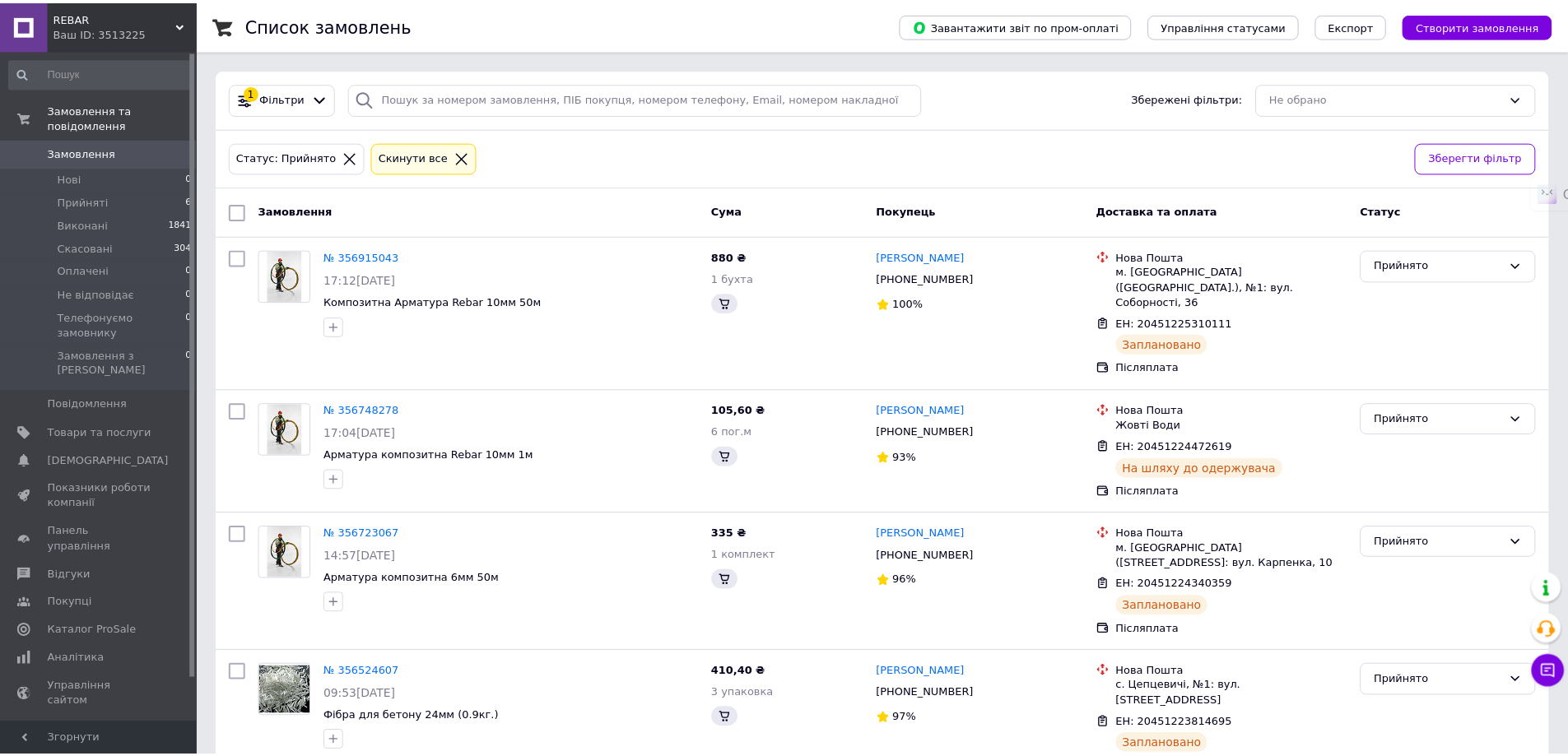
scroll to position [270, 0]
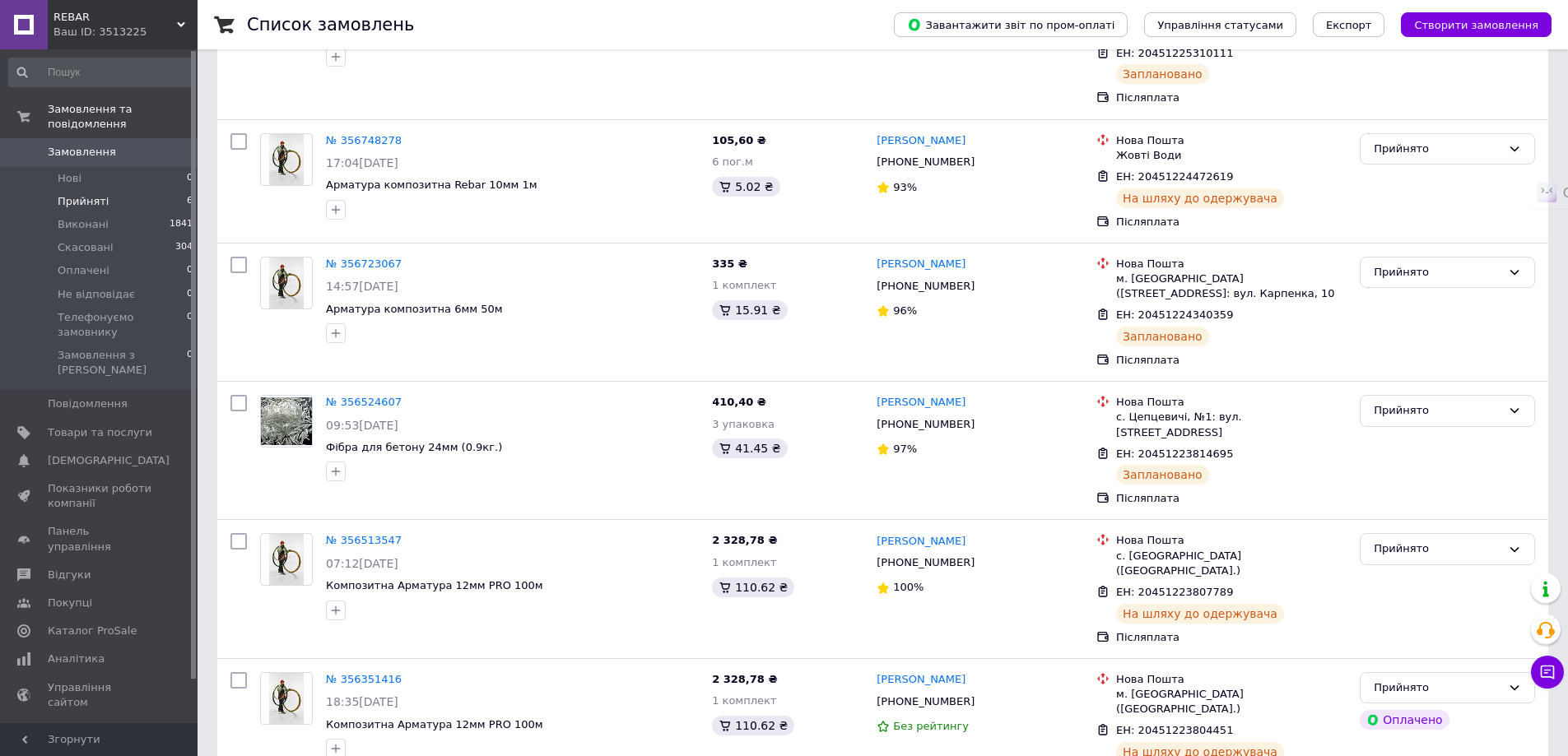
click at [187, 194] on span "6" at bounding box center [189, 202] width 6 height 15
